Goal: Task Accomplishment & Management: Manage account settings

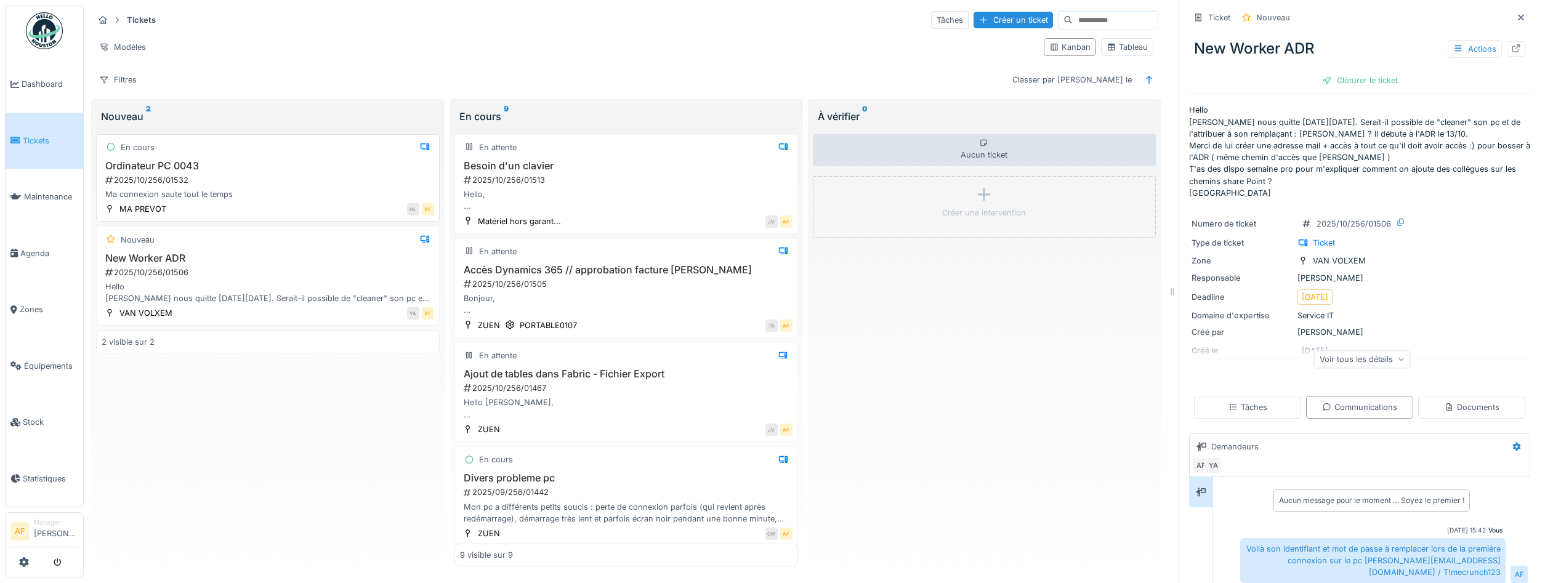
scroll to position [332, 0]
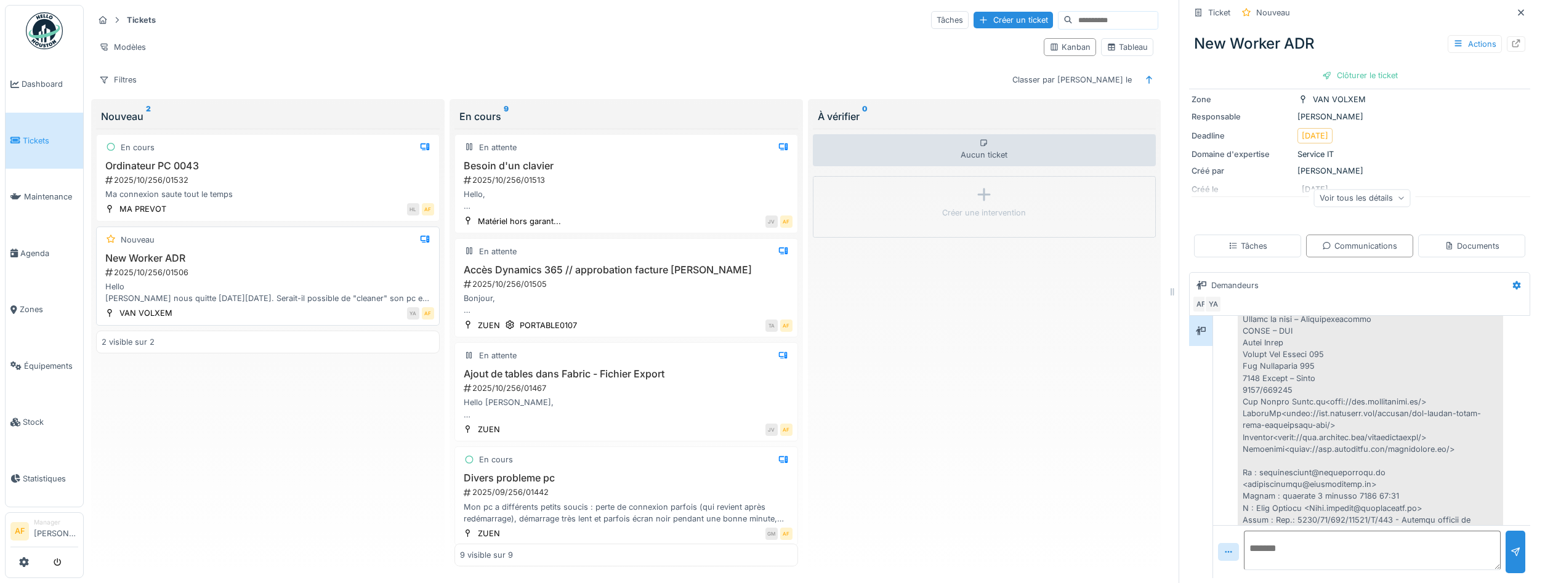
drag, startPoint x: 249, startPoint y: 269, endPoint x: 256, endPoint y: 267, distance: 6.4
click at [252, 268] on div "2025/10/256/01506" at bounding box center [269, 273] width 330 height 12
click at [1339, 559] on textarea at bounding box center [1372, 550] width 257 height 39
click at [1463, 550] on textarea "**********" at bounding box center [1372, 550] width 257 height 39
type textarea "**********"
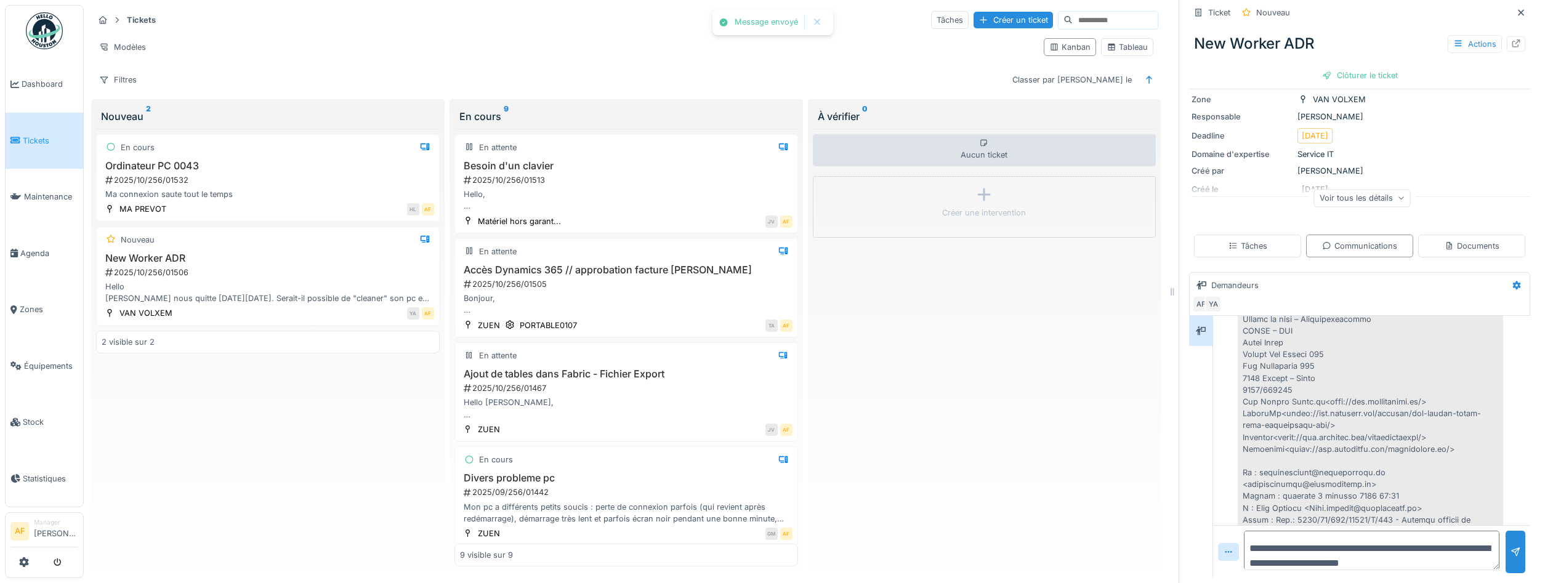
scroll to position [882, 0]
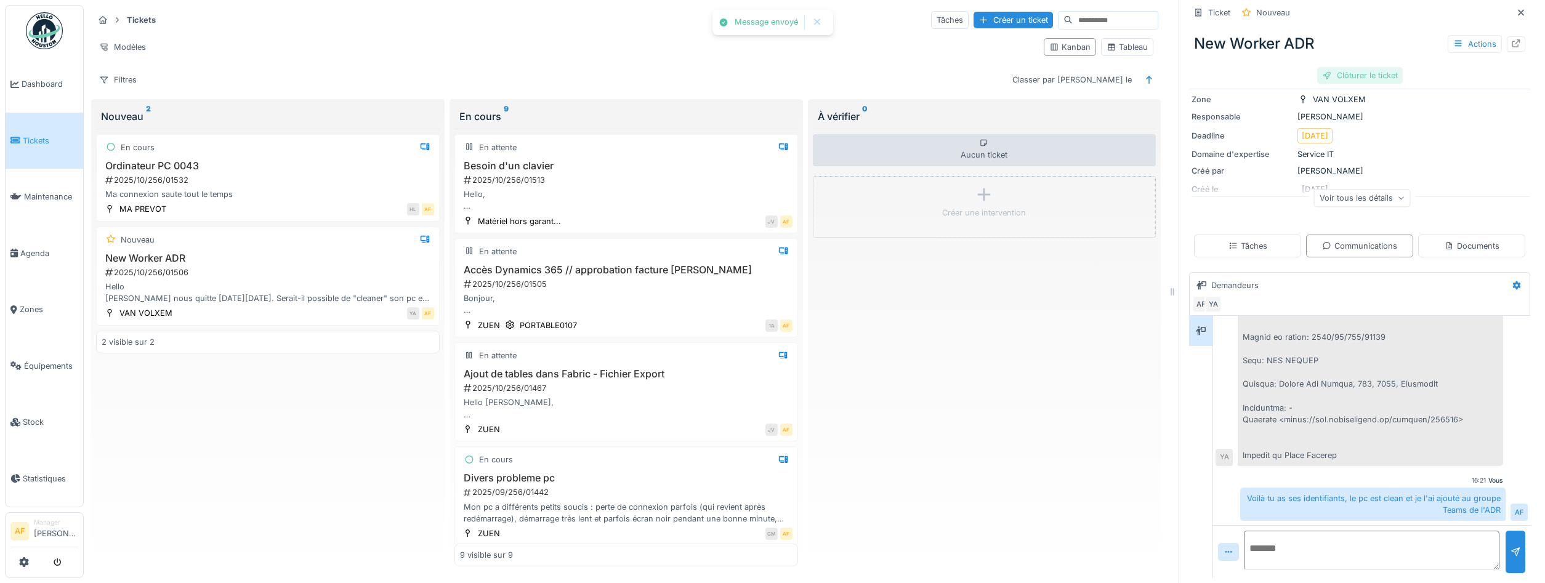
click at [1353, 79] on div "Clôturer le ticket" at bounding box center [1360, 75] width 86 height 17
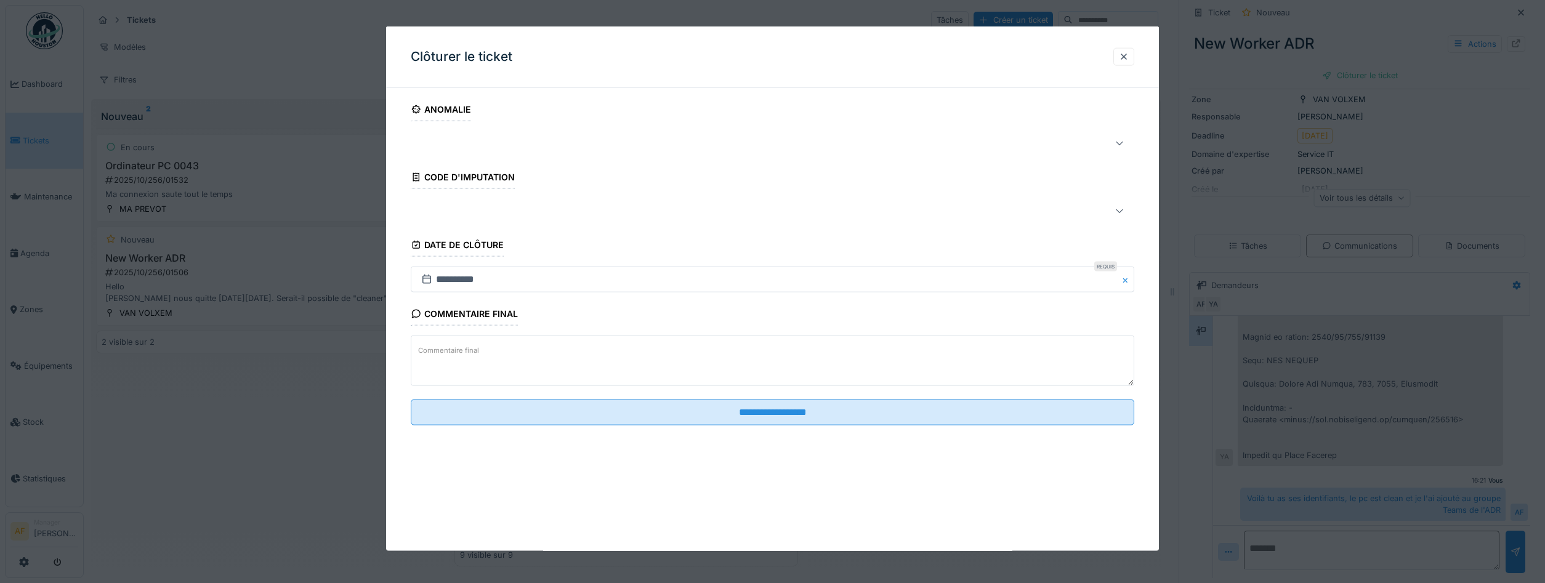
drag, startPoint x: 632, startPoint y: 417, endPoint x: 568, endPoint y: 377, distance: 76.0
click at [629, 414] on input "**********" at bounding box center [772, 412] width 723 height 26
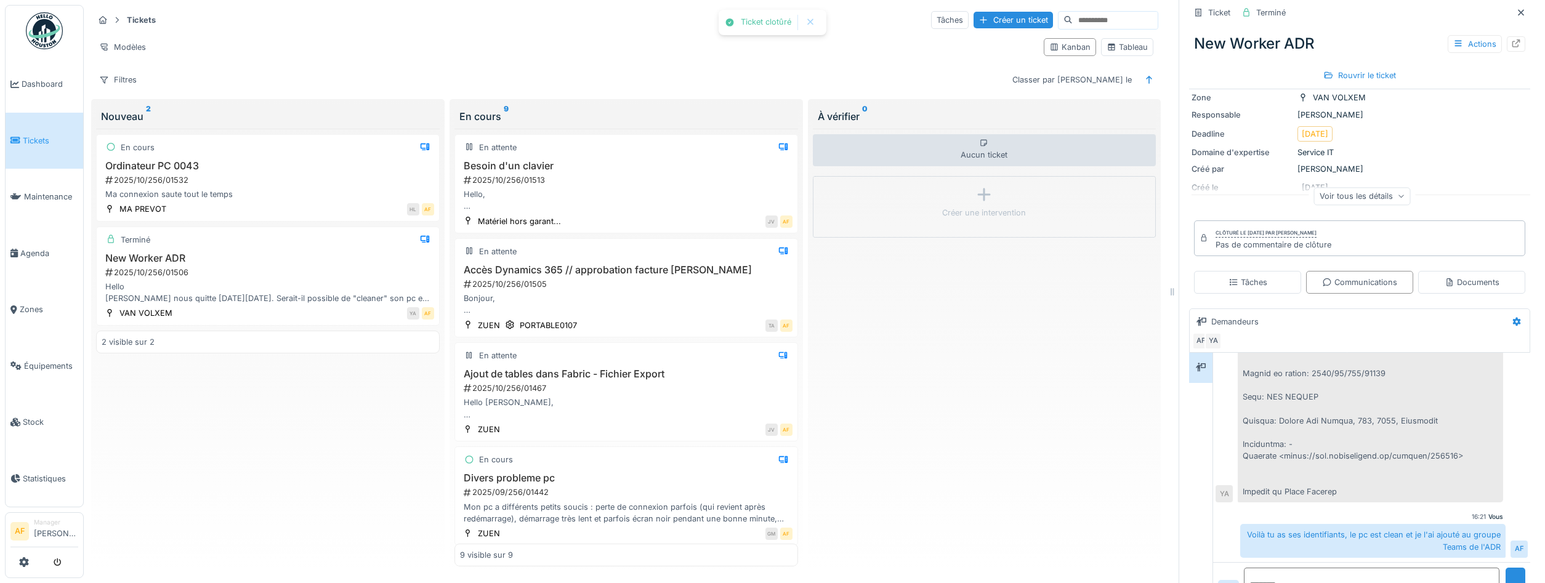
click at [34, 144] on span "Tickets" at bounding box center [50, 141] width 55 height 12
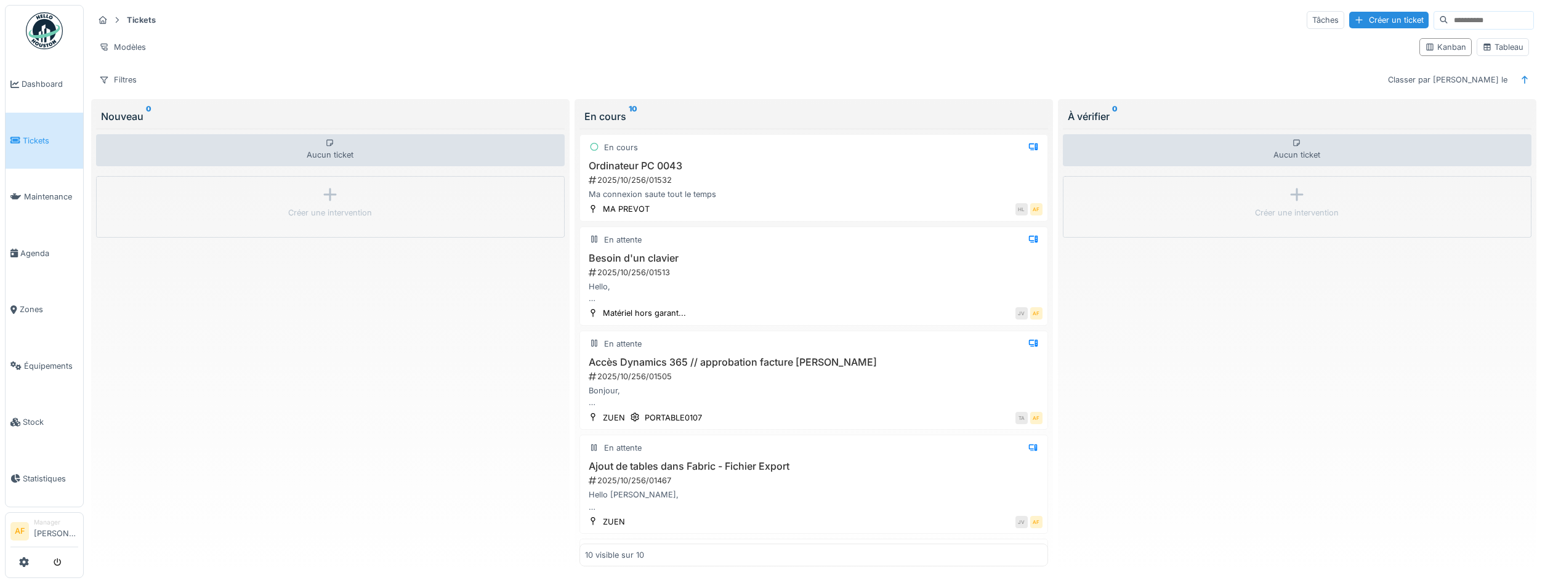
click at [42, 131] on link "Tickets" at bounding box center [45, 141] width 78 height 57
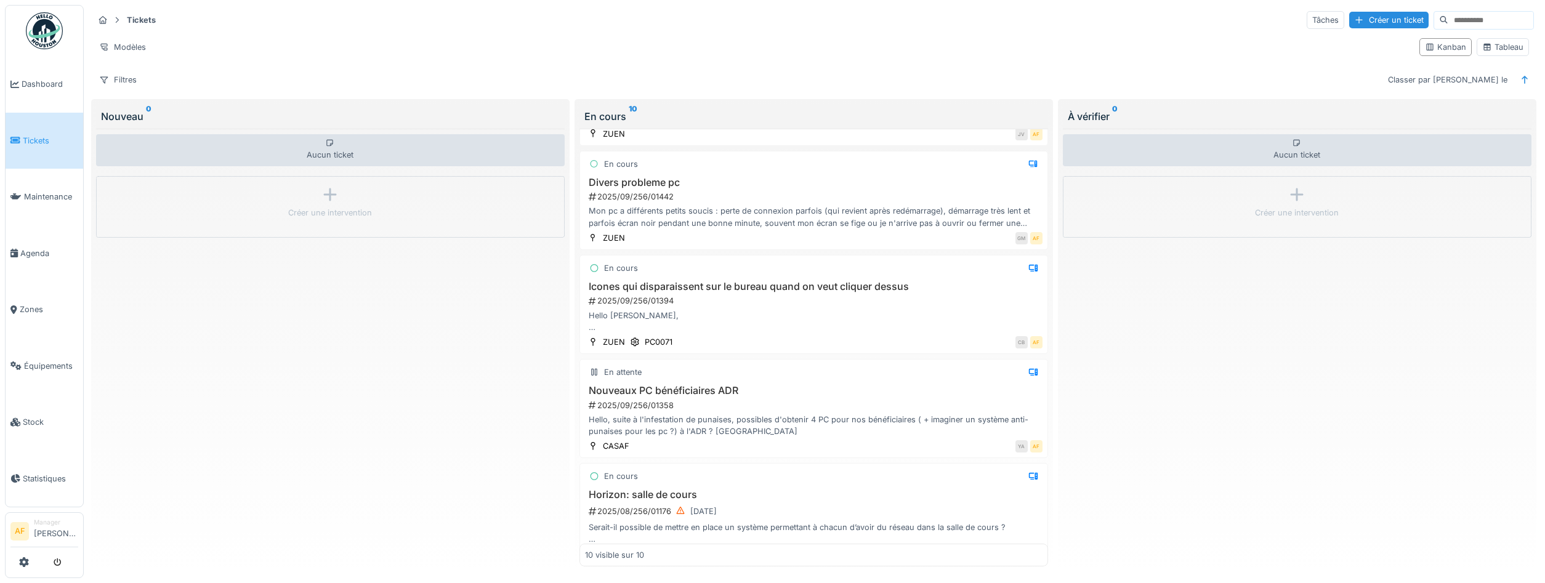
scroll to position [628, 0]
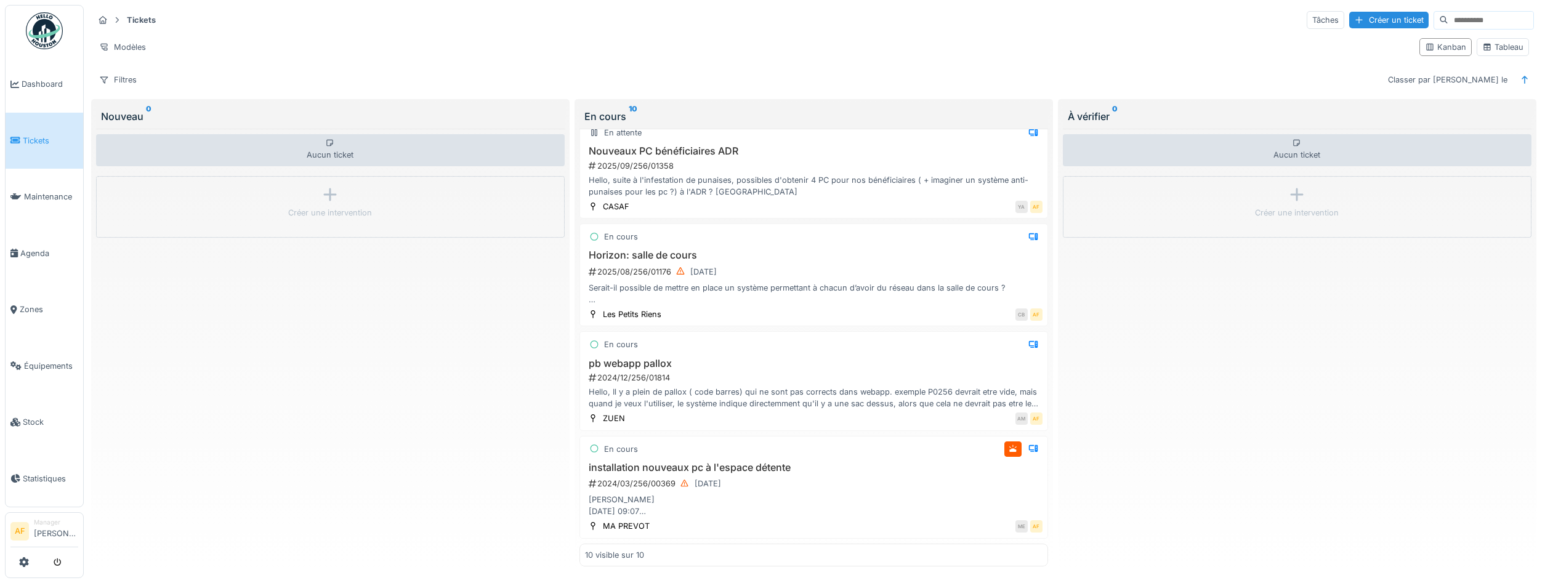
click at [1102, 288] on div "Aucun ticket Créer une intervention" at bounding box center [1297, 348] width 469 height 438
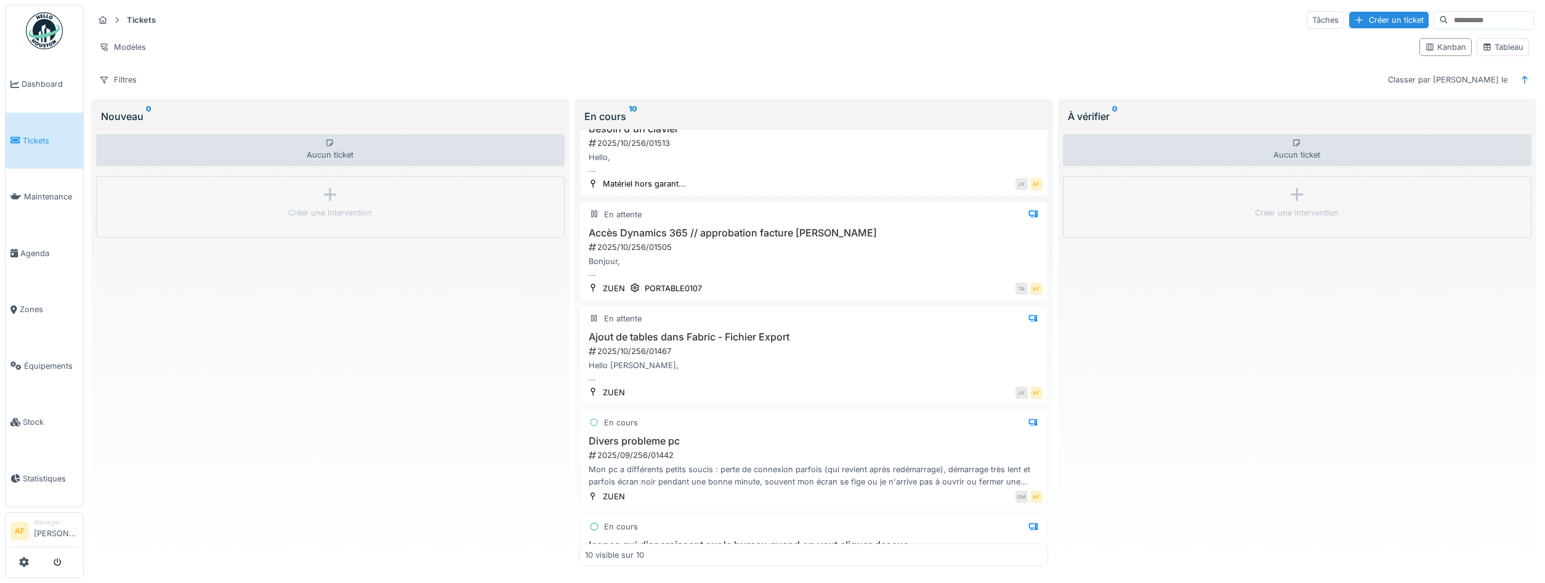
scroll to position [0, 0]
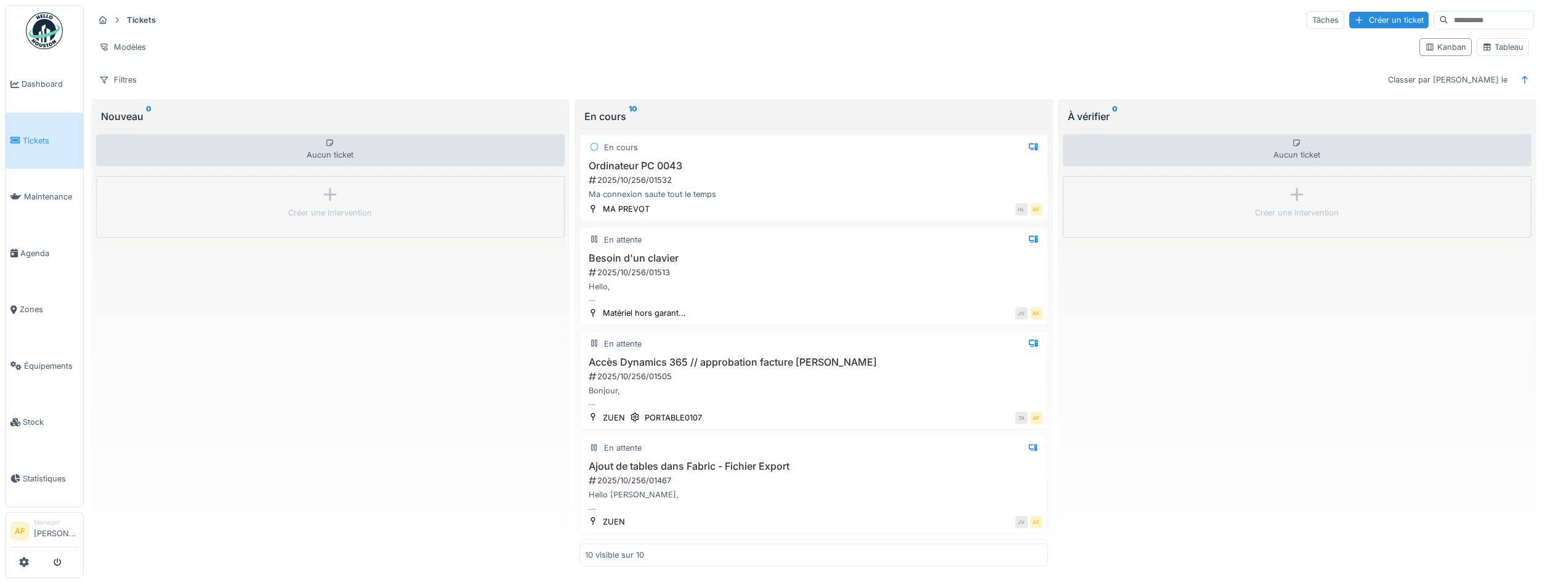
click at [50, 135] on span "Tickets" at bounding box center [50, 141] width 55 height 12
click at [28, 131] on link "Tickets" at bounding box center [45, 141] width 78 height 57
click at [39, 140] on span "Tickets" at bounding box center [50, 141] width 55 height 12
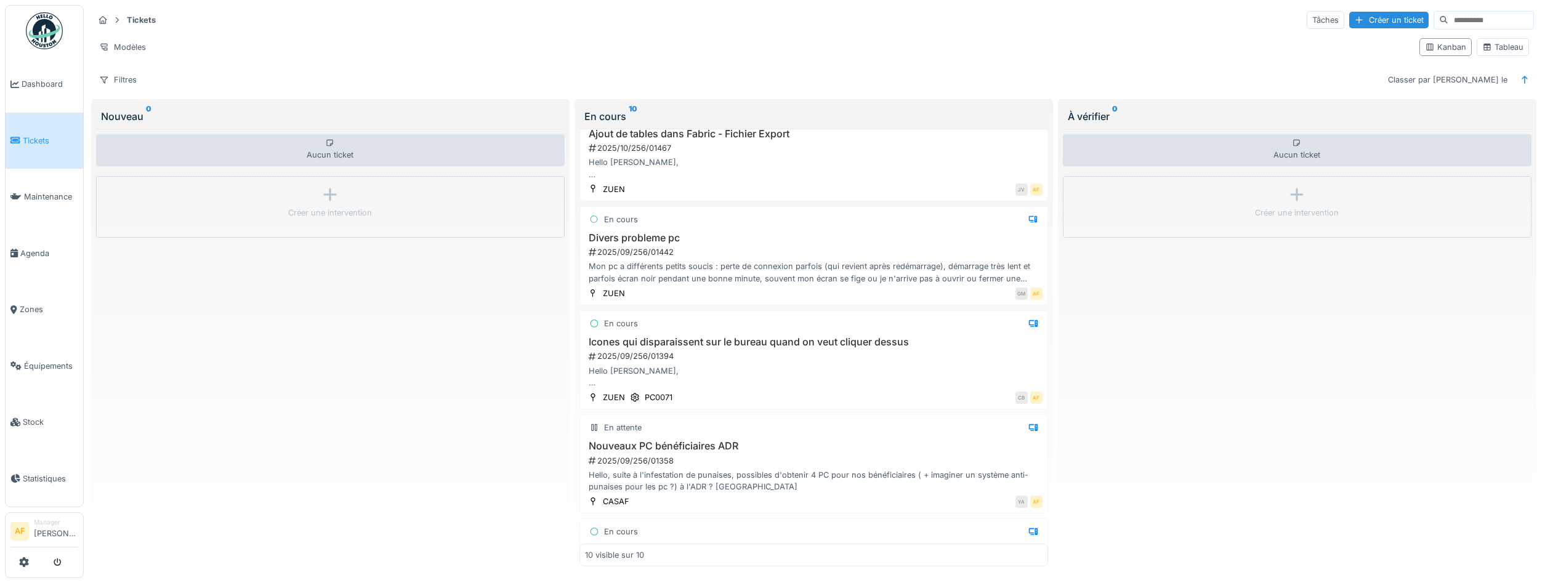
scroll to position [628, 0]
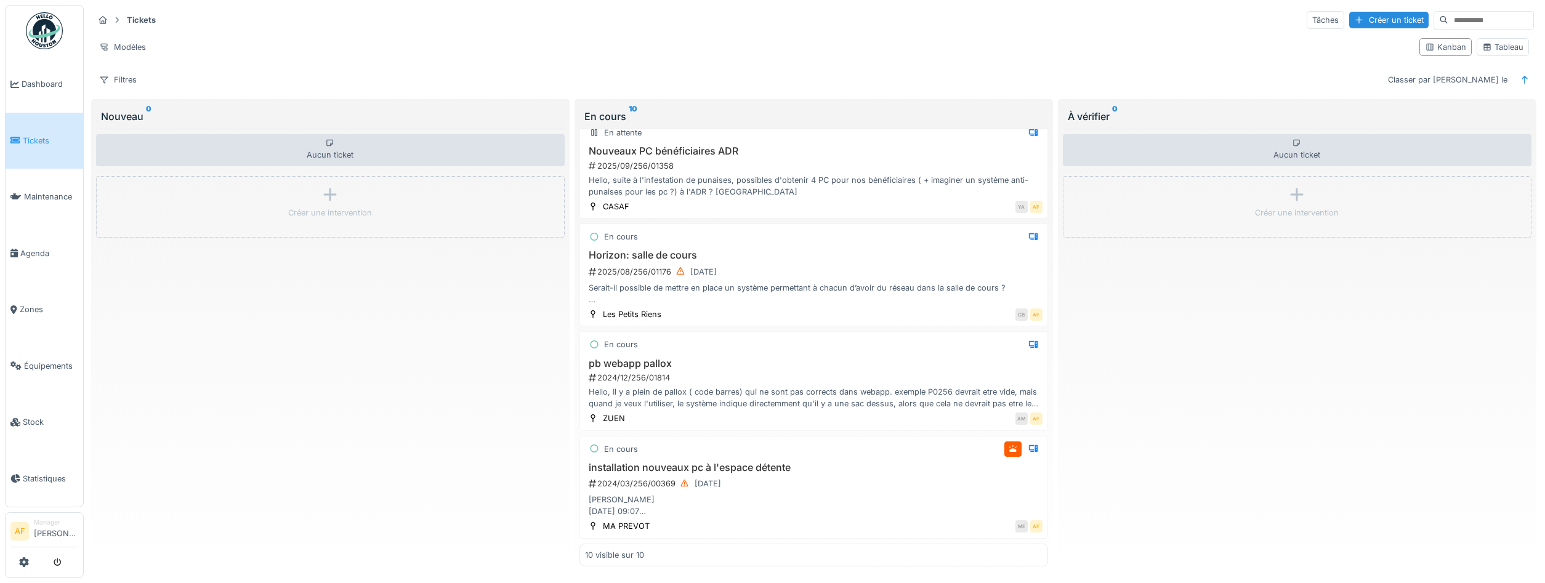
click at [1284, 353] on div "Aucun ticket Créer une intervention" at bounding box center [1297, 348] width 469 height 438
click at [52, 129] on link "Tickets" at bounding box center [45, 141] width 78 height 57
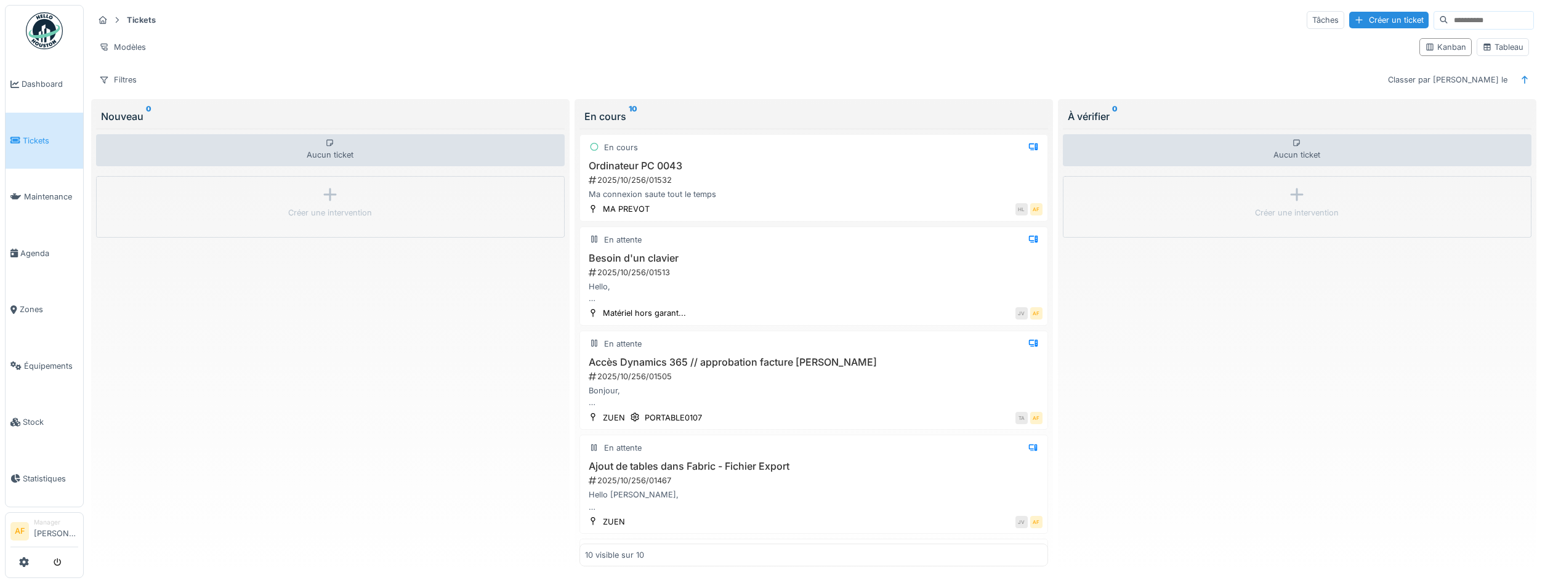
click at [22, 143] on li "Tickets" at bounding box center [44, 141] width 68 height 12
